Goal: Check status: Check status

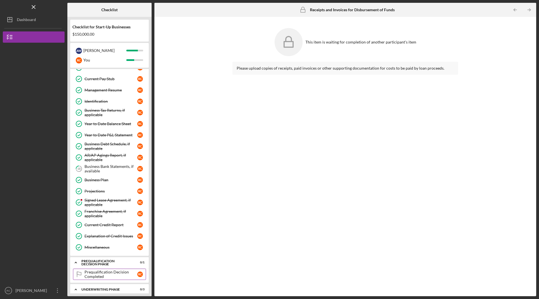
scroll to position [98, 0]
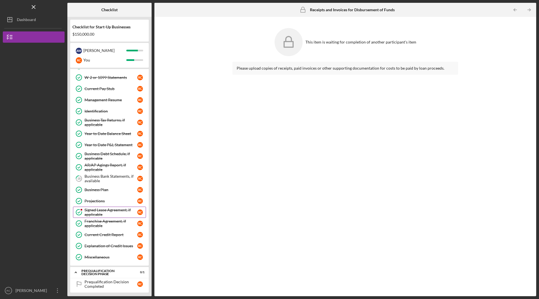
click at [94, 211] on div "Signed Lease Agreement, if applicable" at bounding box center [110, 212] width 53 height 9
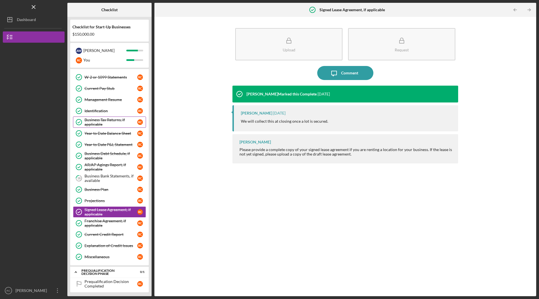
scroll to position [112, 0]
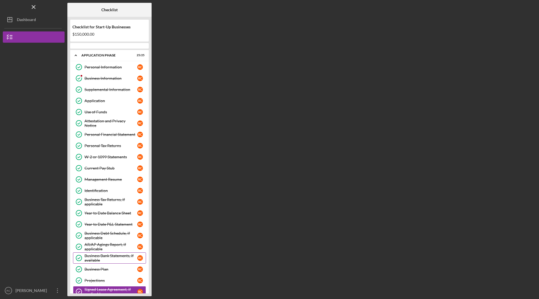
scroll to position [120, 0]
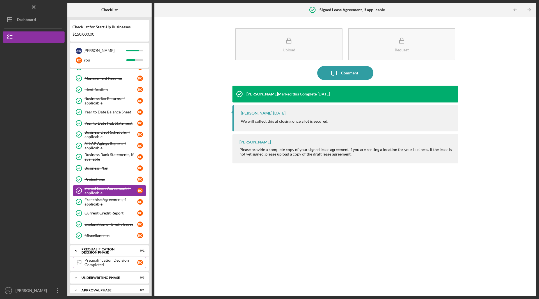
click at [100, 262] on div "Prequalification Decision Completed" at bounding box center [110, 262] width 53 height 9
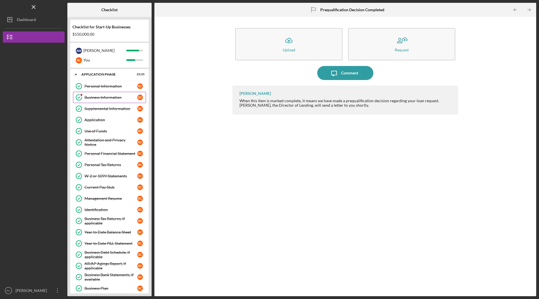
click at [96, 95] on link "Business Information Business Information R C" at bounding box center [109, 97] width 73 height 11
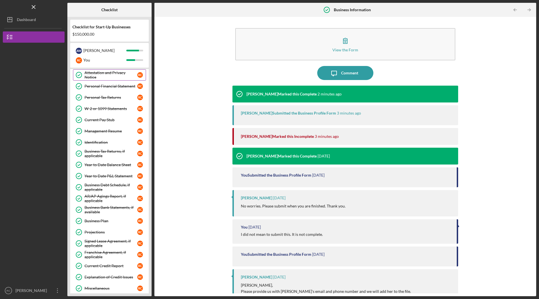
scroll to position [67, 0]
click at [105, 50] on div "[PERSON_NAME]" at bounding box center [104, 51] width 43 height 10
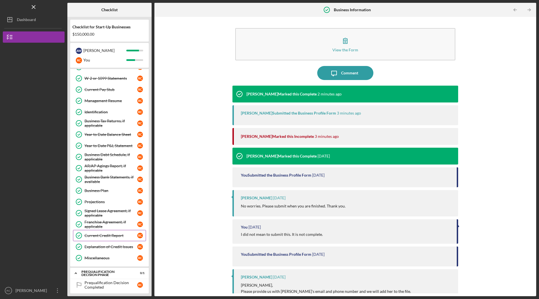
scroll to position [151, 0]
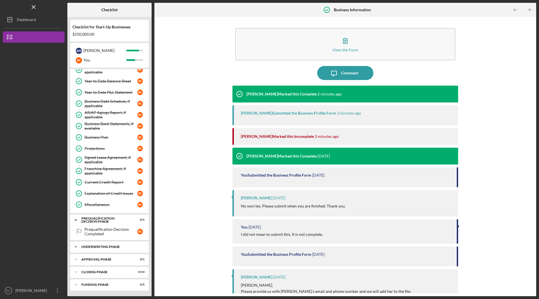
click at [105, 248] on div "Underwriting Phase" at bounding box center [111, 246] width 60 height 3
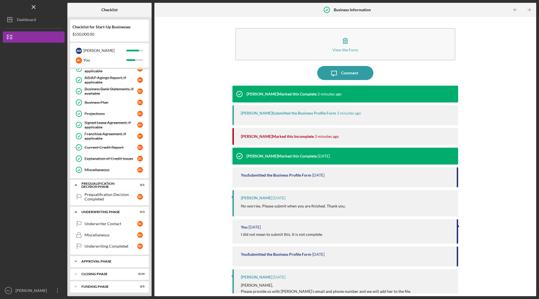
scroll to position [188, 0]
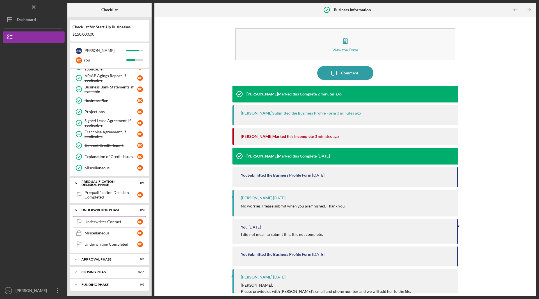
click at [99, 224] on div "Underwriter Contact" at bounding box center [110, 221] width 53 height 4
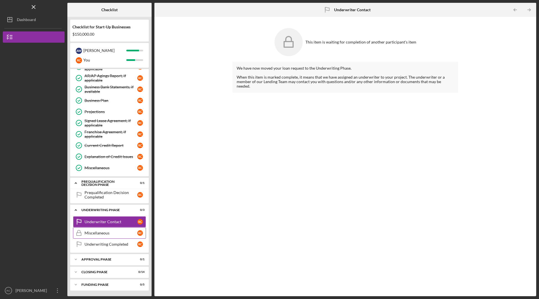
click at [96, 236] on link "Miscellaneous Miscellaneous R C" at bounding box center [109, 232] width 73 height 11
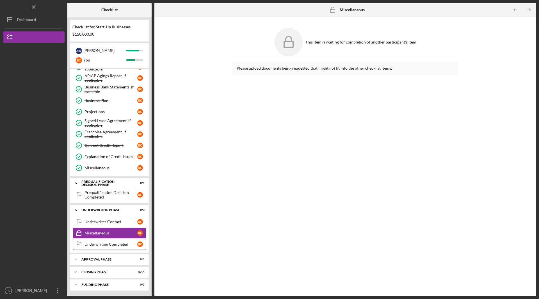
click at [100, 244] on div "Underwriting Completed" at bounding box center [110, 244] width 53 height 4
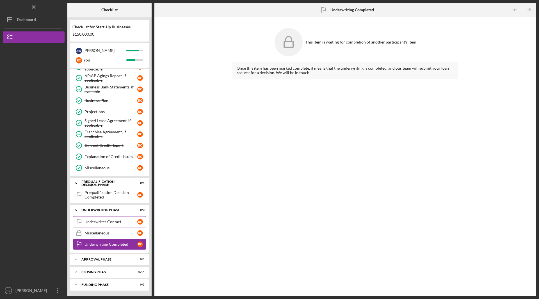
click at [120, 220] on div "Underwriter Contact" at bounding box center [110, 221] width 53 height 4
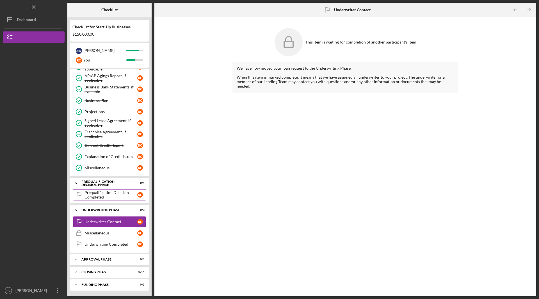
click at [94, 192] on div "Prequalification Decision Completed" at bounding box center [110, 194] width 53 height 9
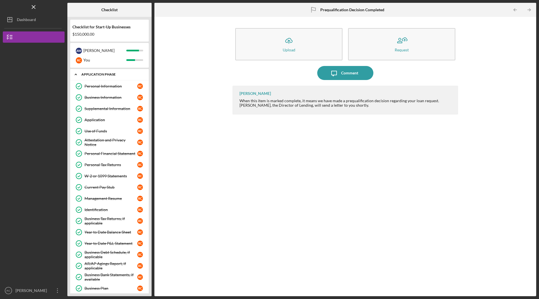
click at [78, 75] on icon "Icon/Expander" at bounding box center [75, 74] width 11 height 11
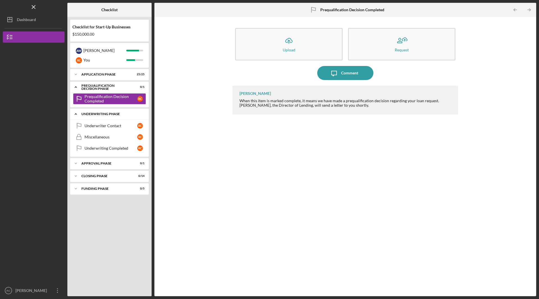
click at [76, 115] on icon "Icon/Expander" at bounding box center [75, 113] width 11 height 11
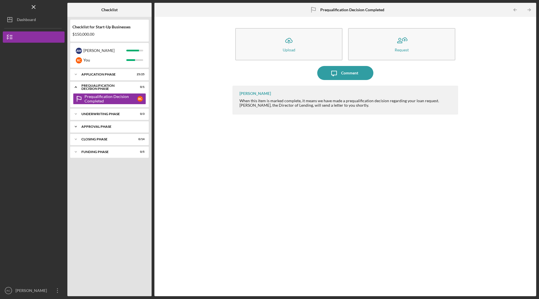
click at [81, 126] on icon "Icon/Expander" at bounding box center [75, 126] width 11 height 11
click at [85, 100] on div "Prequalification Decision Completed" at bounding box center [110, 98] width 53 height 9
click at [80, 74] on icon "Icon/Expander" at bounding box center [75, 74] width 11 height 11
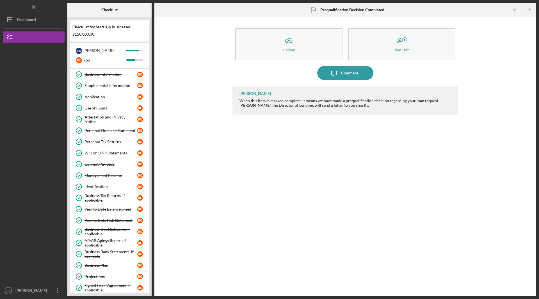
scroll to position [11, 0]
